Goal: Task Accomplishment & Management: Manage account settings

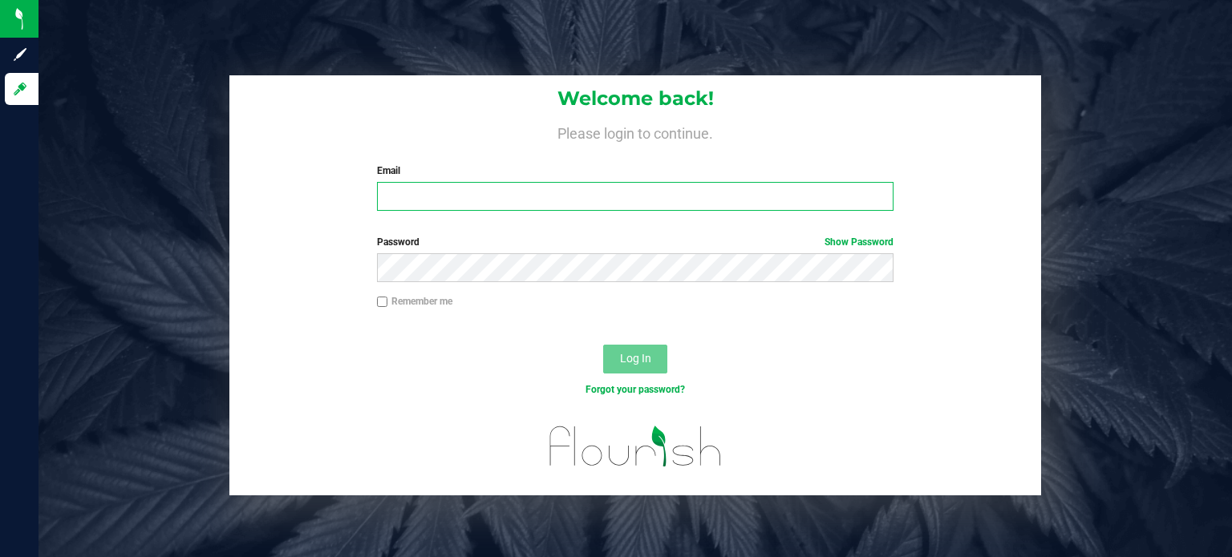
click at [571, 202] on input "Email" at bounding box center [635, 196] width 517 height 29
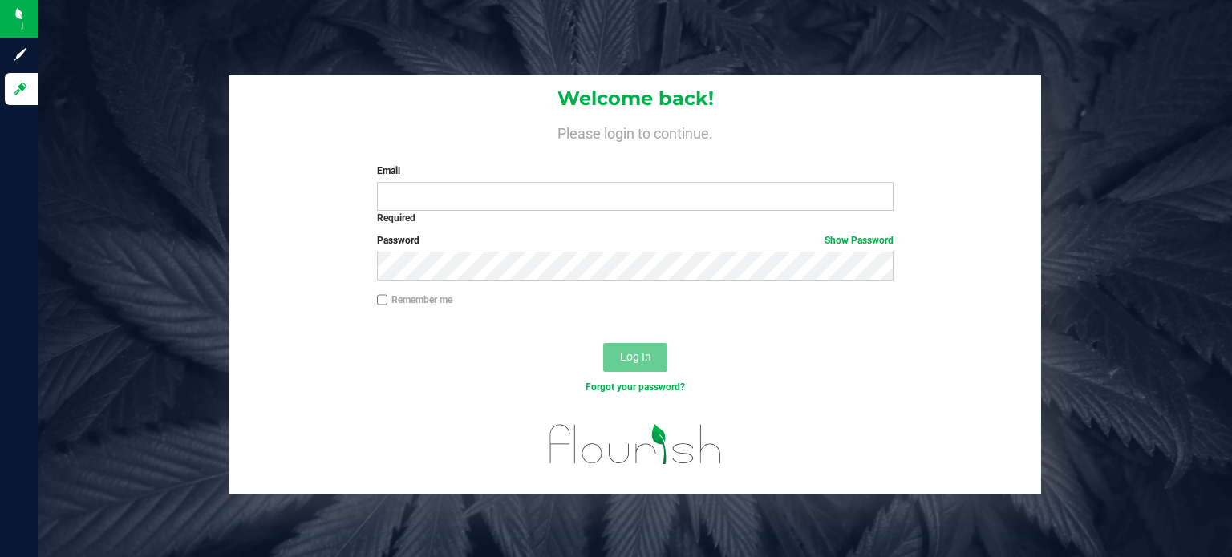
click at [660, 152] on div "Welcome back! Please login to continue. Email Required Please format your email…" at bounding box center [634, 148] width 811 height 147
click at [478, 205] on input "Email" at bounding box center [635, 196] width 517 height 29
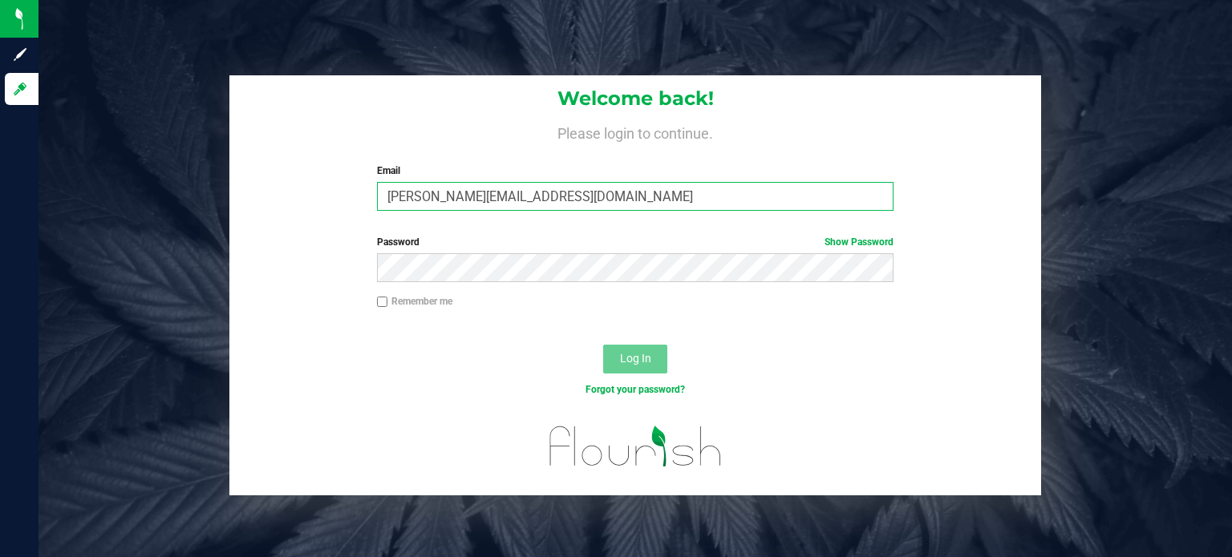
type input "[PERSON_NAME][EMAIL_ADDRESS][DOMAIN_NAME]"
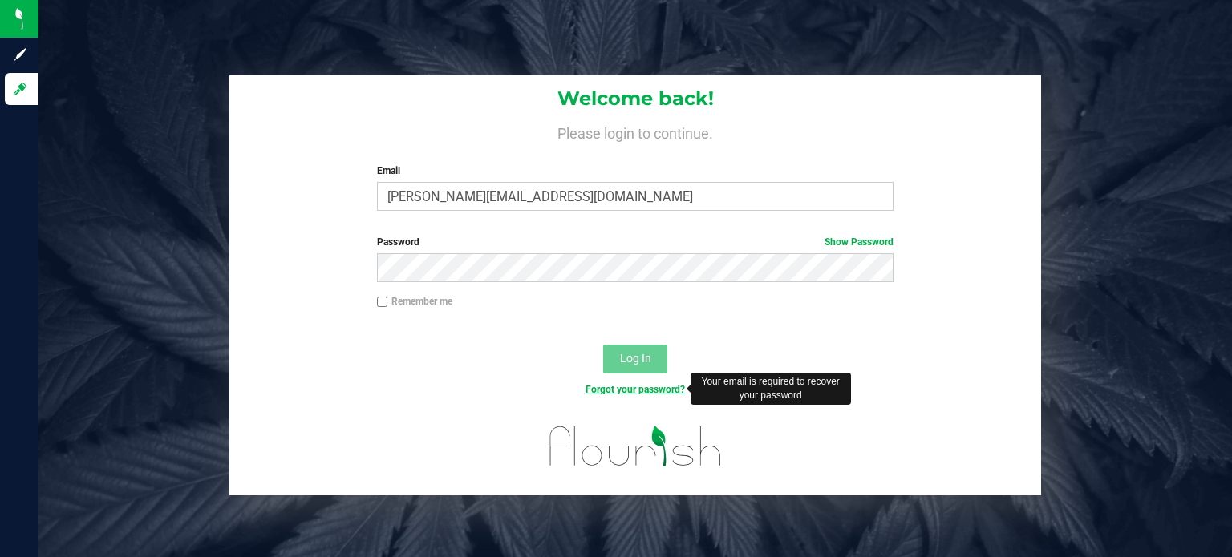
click at [638, 390] on link "Forgot your password?" at bounding box center [634, 389] width 99 height 11
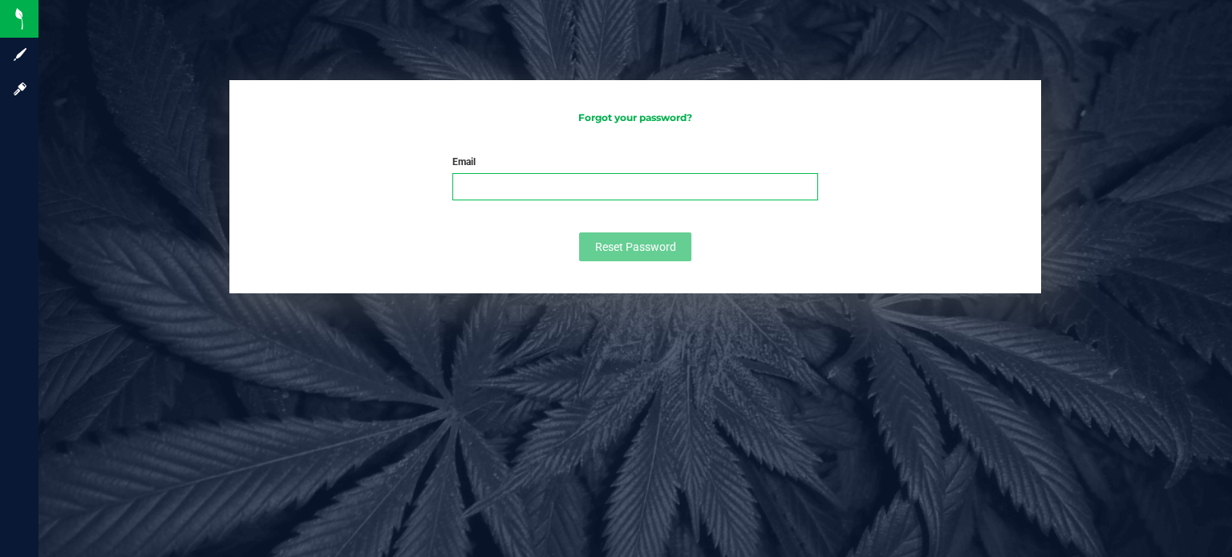
click at [593, 194] on input "Email" at bounding box center [635, 186] width 366 height 27
type input "[PERSON_NAME][EMAIL_ADDRESS][DOMAIN_NAME]"
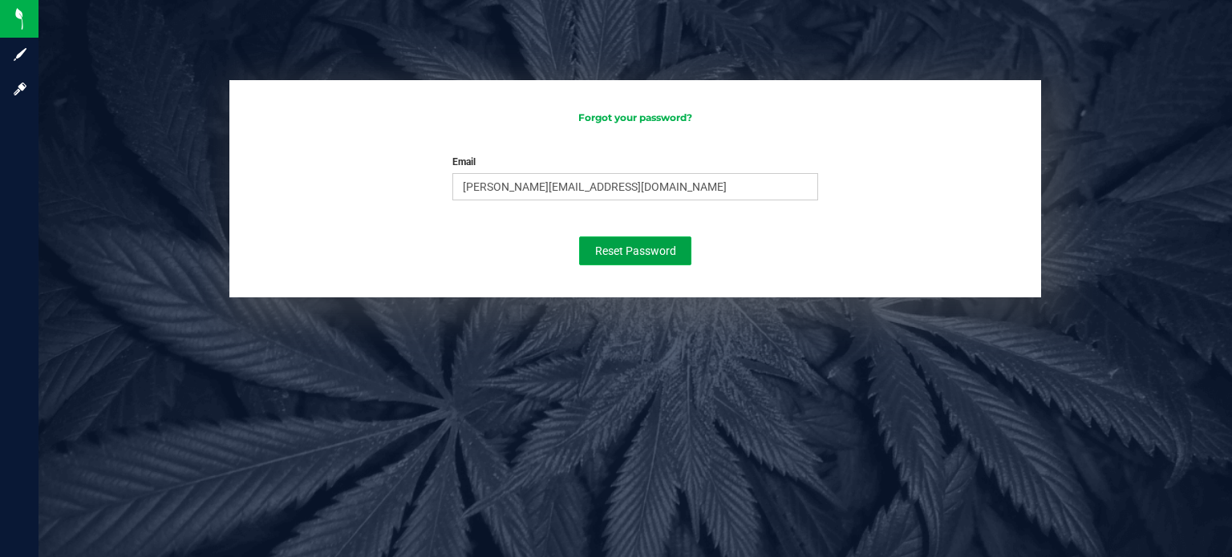
click at [636, 256] on button "Reset Password" at bounding box center [635, 251] width 112 height 29
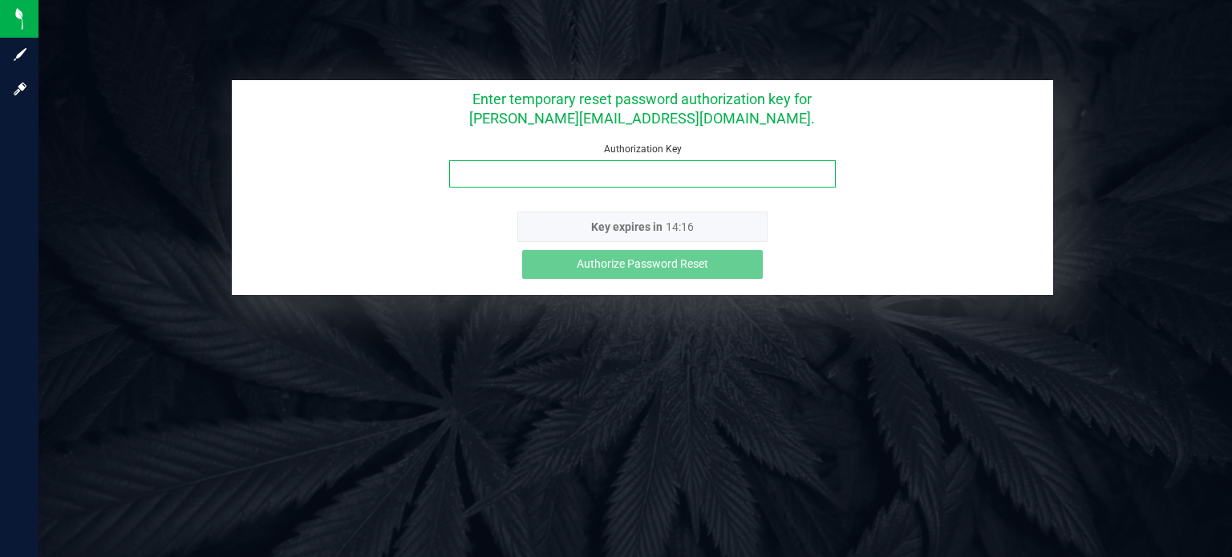
paste input "63uvu2rh"
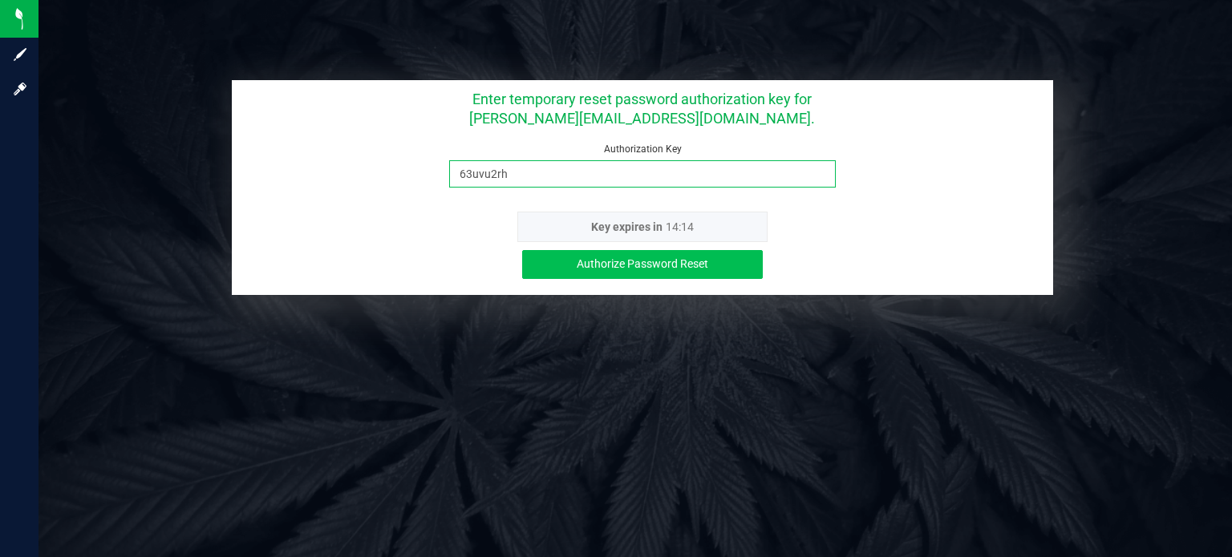
type input "63uvu2rh"
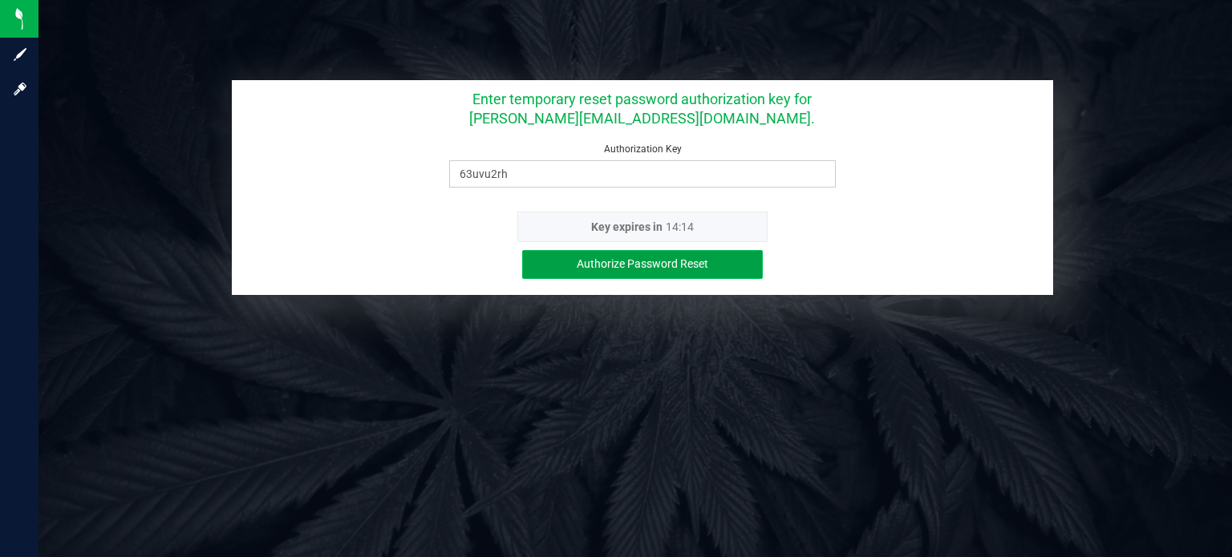
click at [664, 262] on span "Authorize Password Reset" at bounding box center [641, 263] width 131 height 13
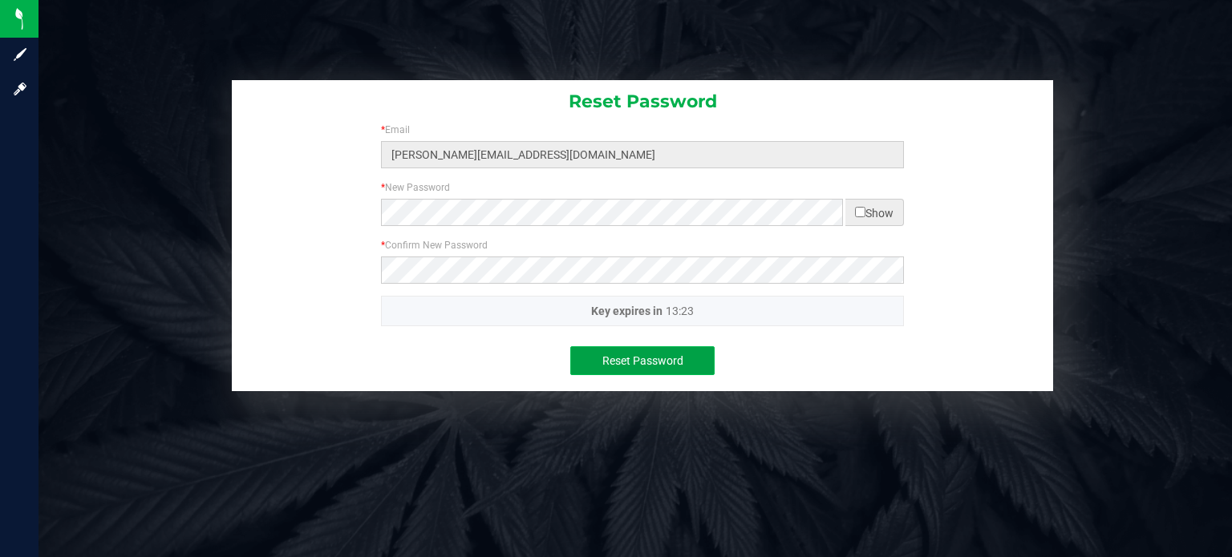
click at [653, 354] on span "Reset Password" at bounding box center [642, 360] width 81 height 13
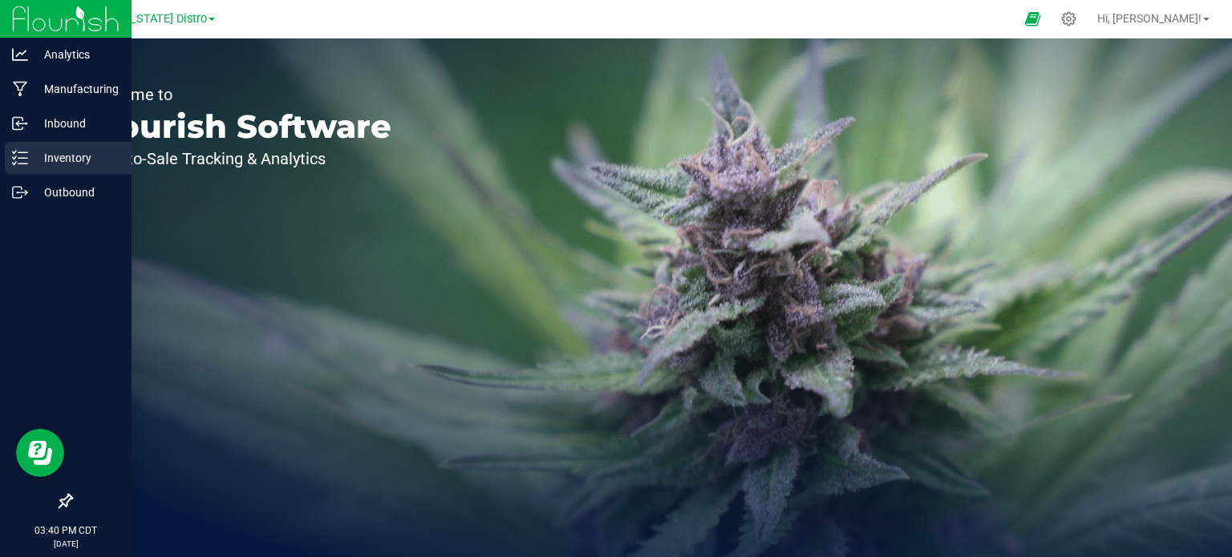
click at [26, 160] on icon at bounding box center [20, 158] width 16 height 16
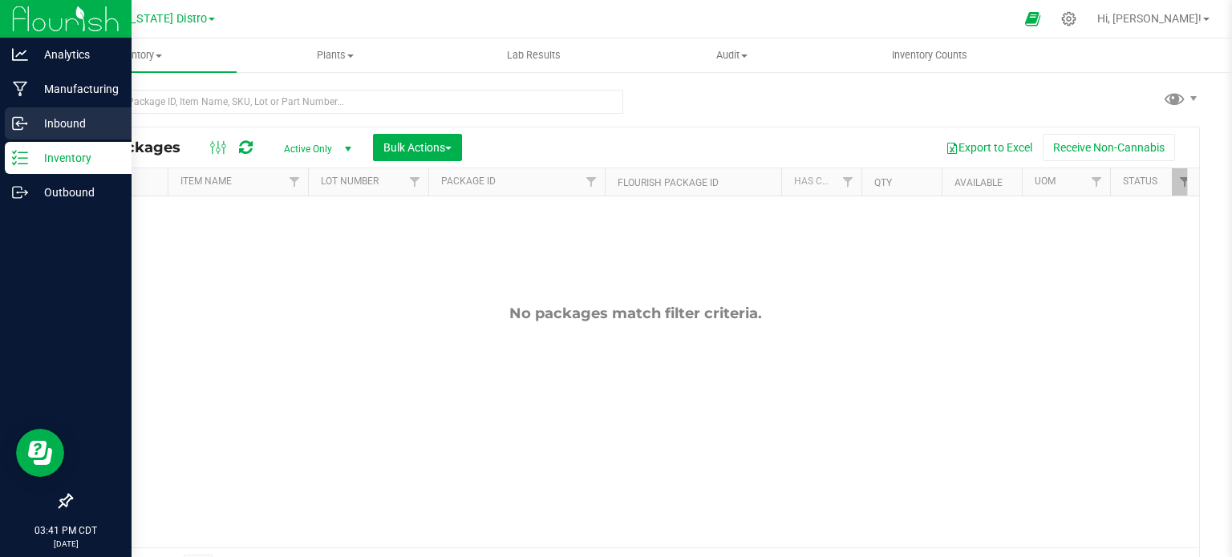
click at [41, 128] on p "Inbound" at bounding box center [76, 123] width 96 height 19
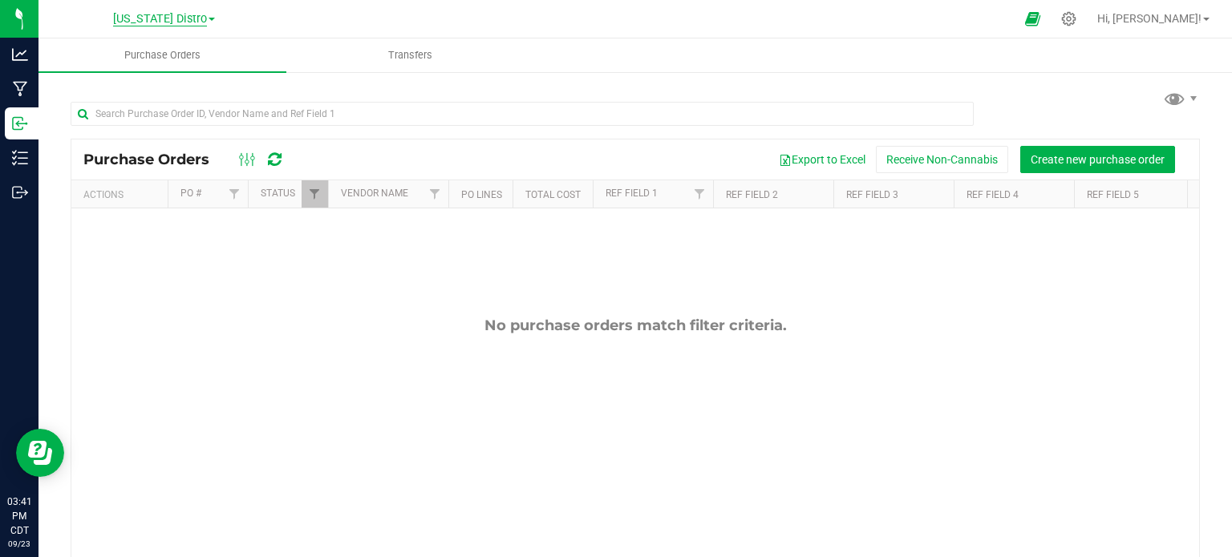
click at [182, 20] on span "[US_STATE] Distro" at bounding box center [160, 19] width 94 height 14
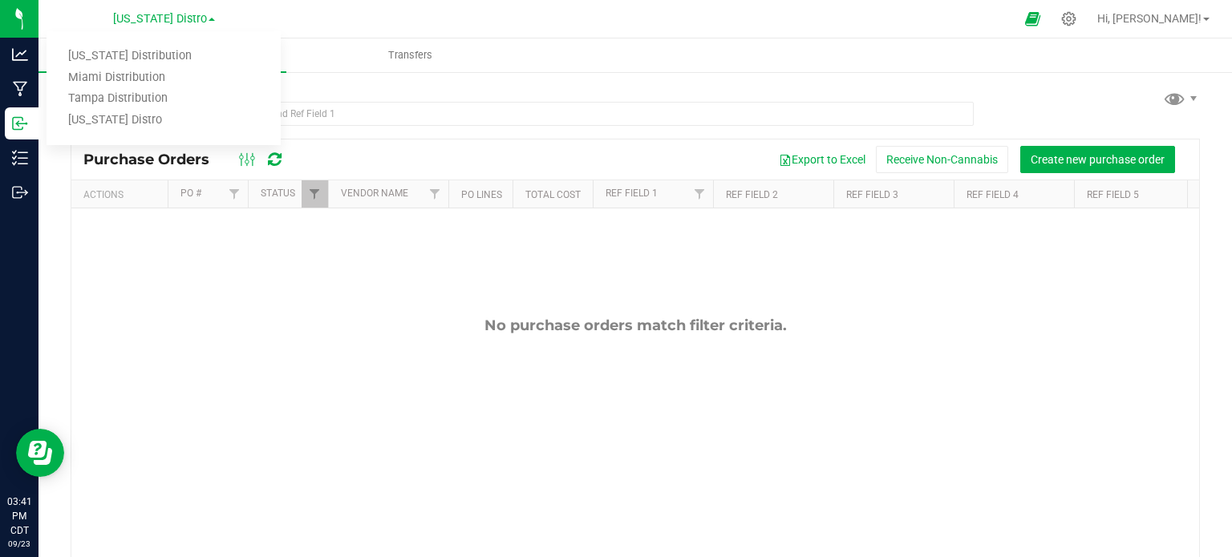
click at [648, 38] on ul "Purchase Orders Transfers" at bounding box center [654, 55] width 1232 height 34
click at [887, 22] on icon at bounding box center [1068, 18] width 15 height 15
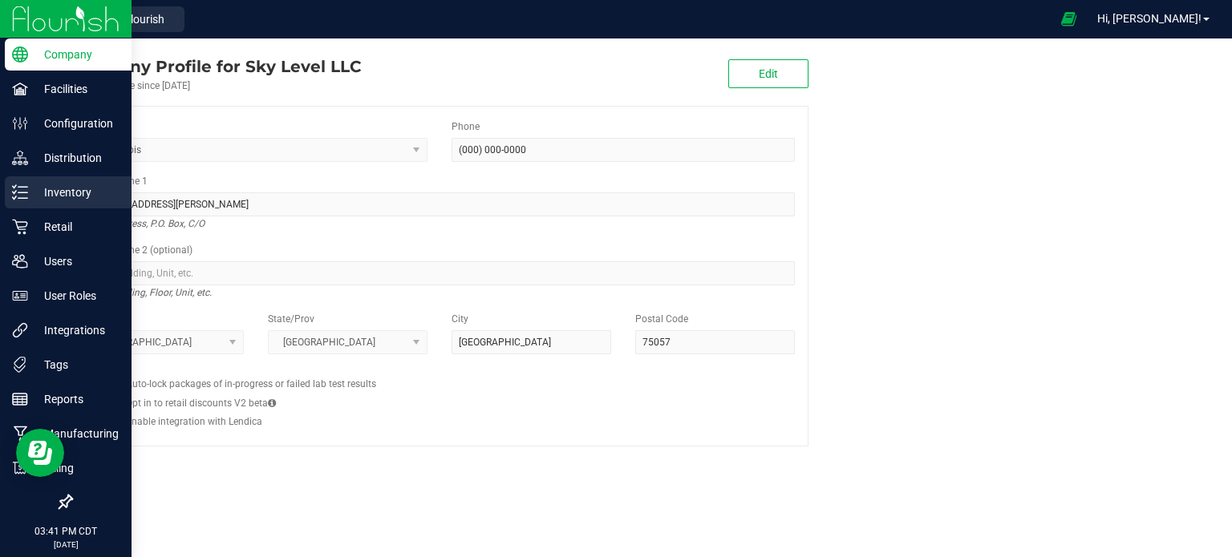
click at [72, 201] on p "Inventory" at bounding box center [76, 192] width 96 height 19
